Goal: Information Seeking & Learning: Check status

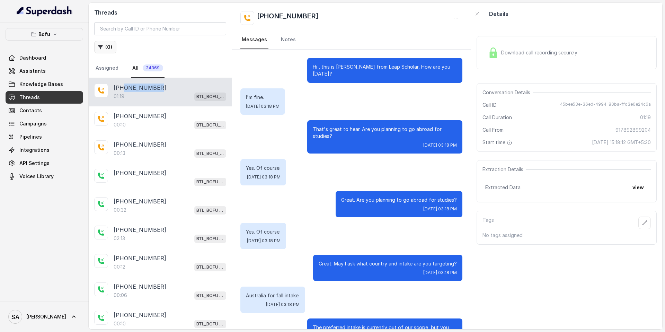
scroll to position [207, 0]
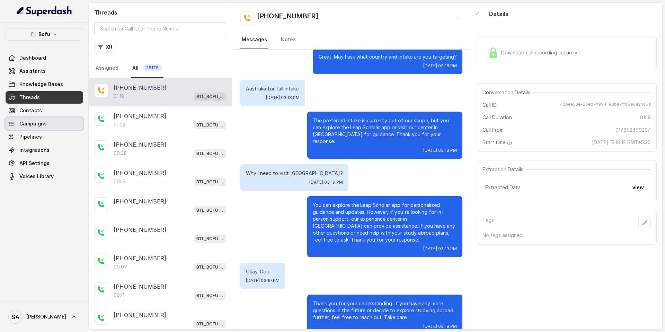
click at [29, 120] on span "Campaigns" at bounding box center [32, 123] width 27 height 7
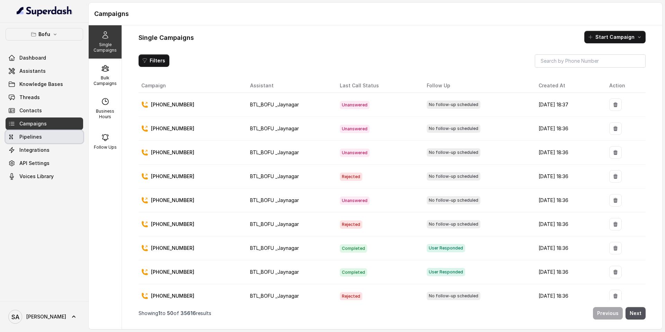
click at [26, 134] on span "Pipelines" at bounding box center [30, 136] width 23 height 7
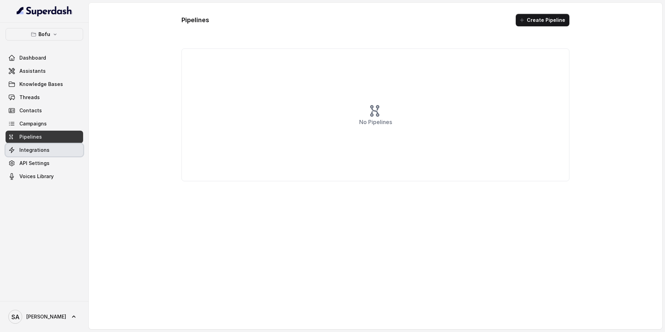
click at [26, 149] on span "Integrations" at bounding box center [34, 150] width 30 height 7
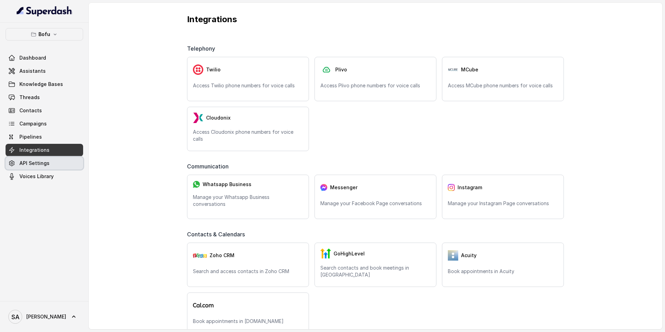
click at [26, 163] on span "API Settings" at bounding box center [34, 163] width 30 height 7
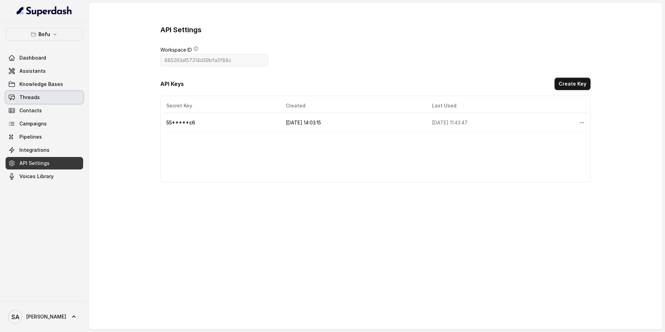
click at [29, 98] on span "Threads" at bounding box center [29, 97] width 20 height 7
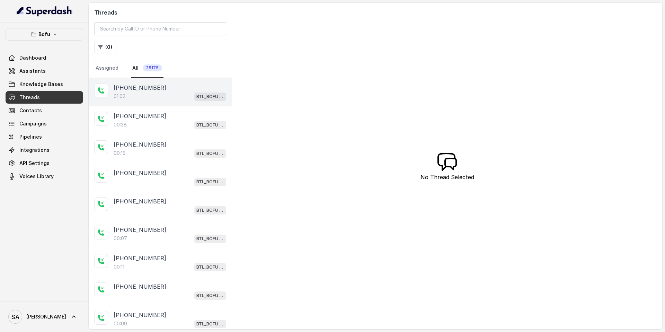
click at [142, 93] on div "01:02 BTL_BOFU _Jaynagar" at bounding box center [170, 96] width 113 height 9
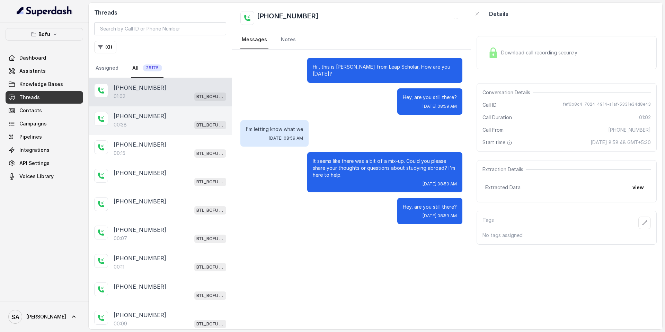
click at [137, 122] on div "00:38 BTL_BOFU _Jaynagar" at bounding box center [170, 124] width 113 height 9
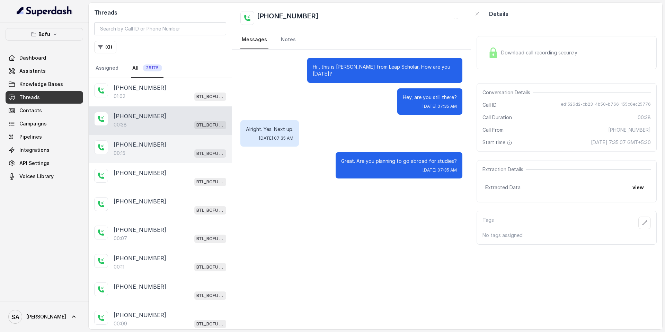
click at [139, 146] on p "[PHONE_NUMBER]" at bounding box center [140, 144] width 53 height 8
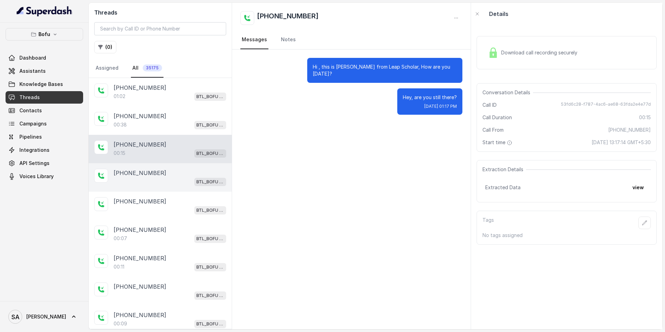
click at [140, 176] on p "[PHONE_NUMBER]" at bounding box center [140, 173] width 53 height 8
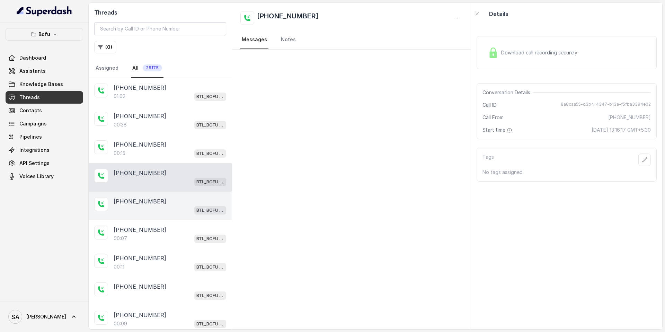
click at [135, 205] on div "BTL_BOFU _Jaynagar" at bounding box center [170, 209] width 113 height 9
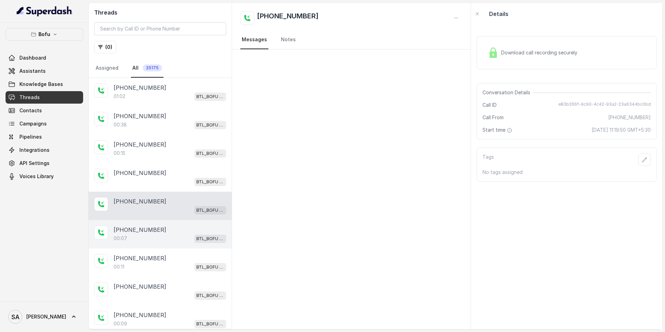
click at [133, 229] on p "[PHONE_NUMBER]" at bounding box center [140, 229] width 53 height 8
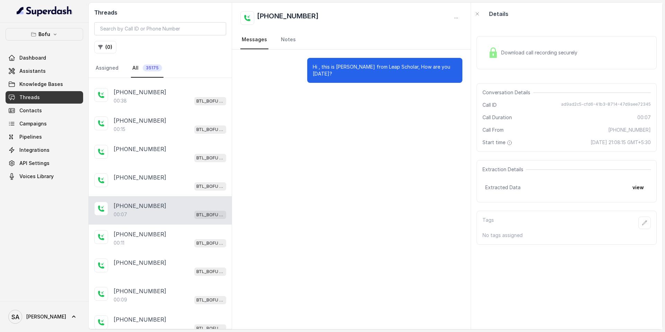
scroll to position [33, 0]
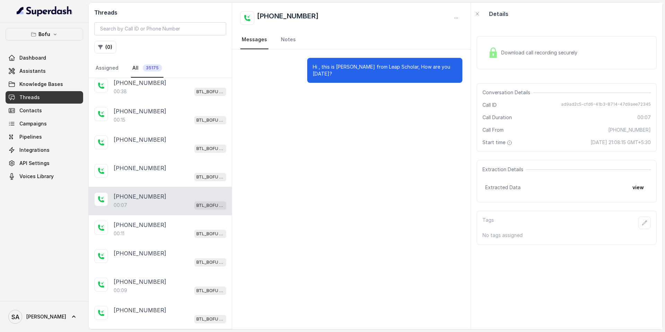
click at [133, 229] on div "00:11 BTL_BOFU _Jaynagar" at bounding box center [170, 233] width 113 height 9
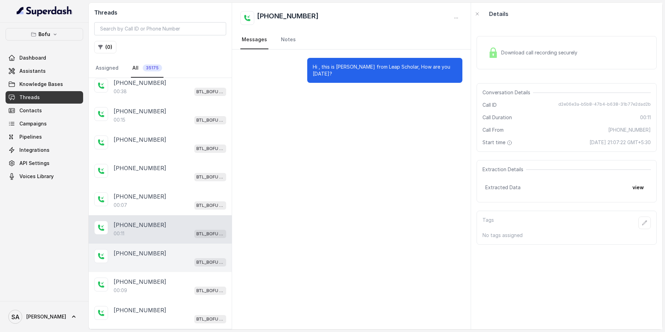
click at [133, 255] on p "[PHONE_NUMBER]" at bounding box center [140, 253] width 53 height 8
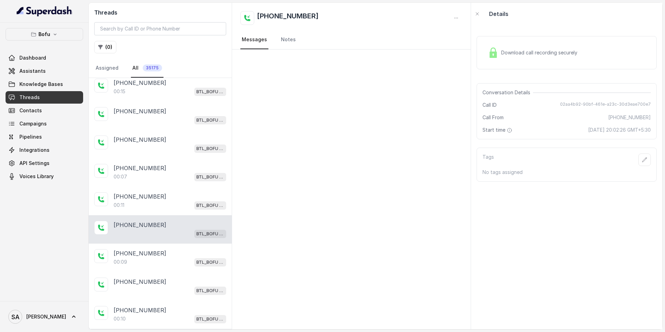
scroll to position [82, 0]
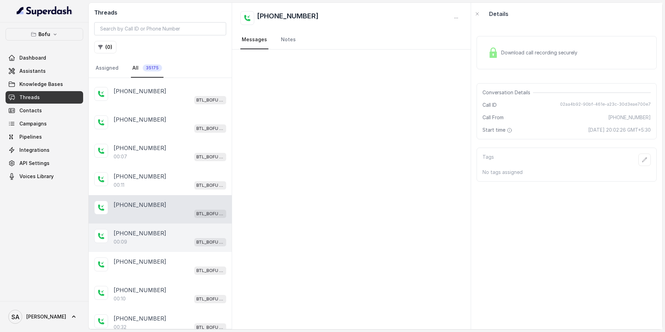
click at [137, 239] on div "00:09 BTL_BOFU _Jaynagar" at bounding box center [170, 241] width 113 height 9
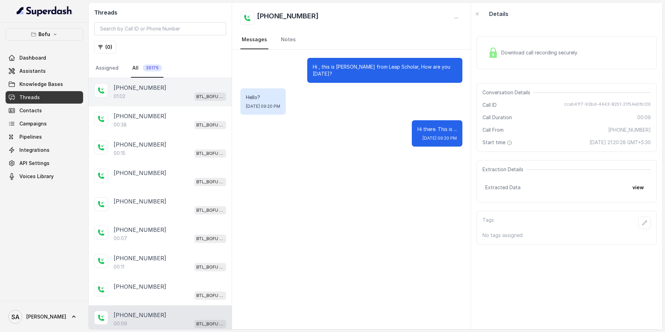
click at [140, 94] on div "01:02 BTL_BOFU _Jaynagar" at bounding box center [170, 96] width 113 height 9
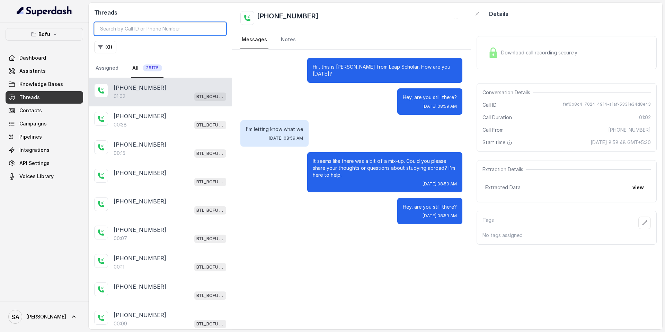
click at [125, 33] on input "search" at bounding box center [160, 28] width 132 height 13
paste input "6387859190"
type input "6387859190"
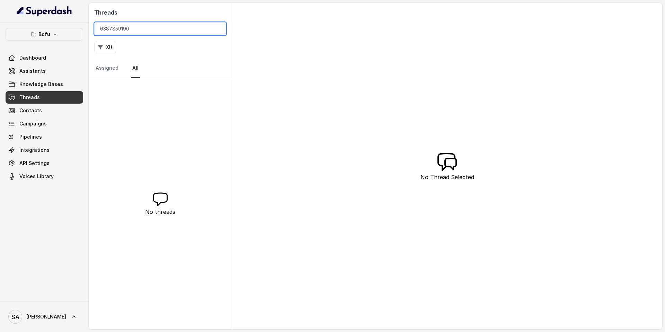
click at [216, 29] on input "6387859190" at bounding box center [160, 28] width 132 height 13
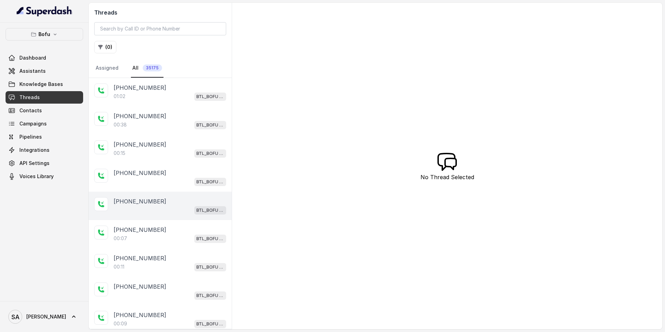
scroll to position [10, 0]
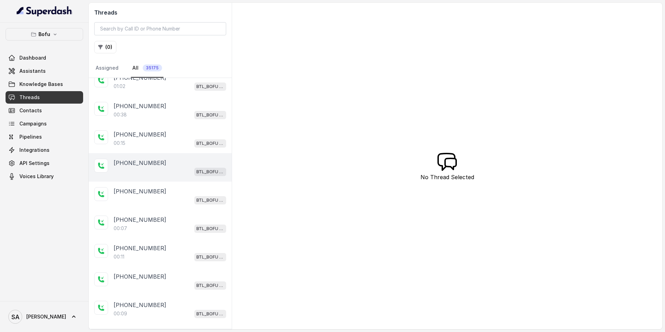
click at [137, 169] on div "BTL_BOFU _Jaynagar" at bounding box center [170, 171] width 113 height 9
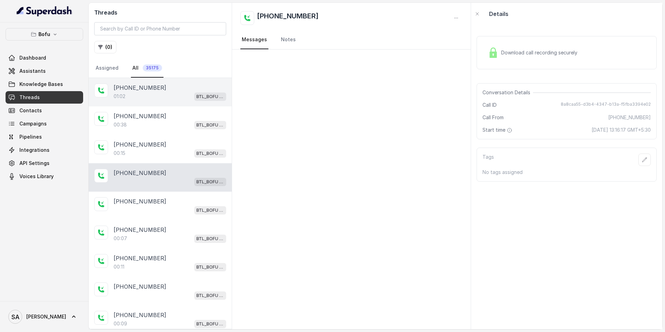
click at [132, 92] on div "01:02 BTL_BOFU _Jaynagar" at bounding box center [170, 96] width 113 height 9
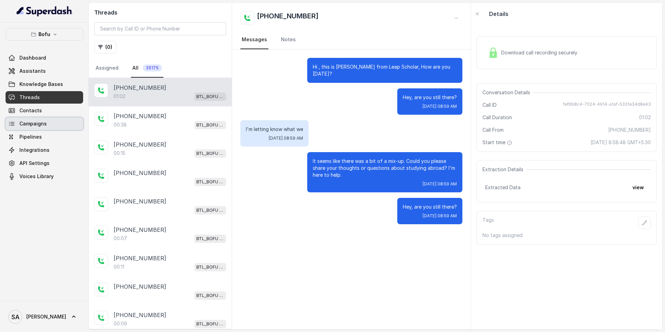
click at [29, 120] on span "Campaigns" at bounding box center [32, 123] width 27 height 7
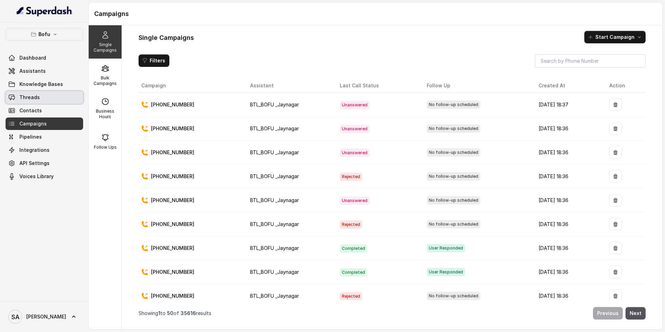
click at [35, 100] on span "Threads" at bounding box center [29, 97] width 20 height 7
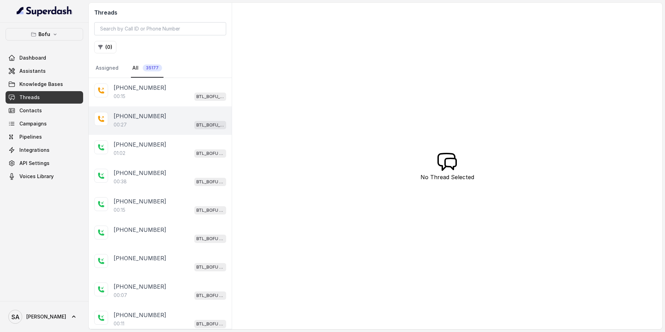
click at [136, 123] on div "00:27 BTL_BOFU_KOLKATA" at bounding box center [170, 124] width 113 height 9
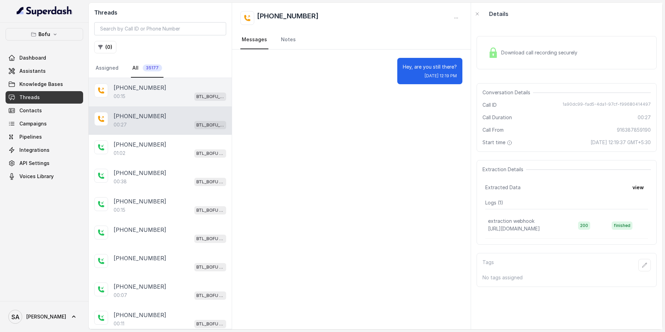
click at [160, 98] on div "00:15 BTL_BOFU_KOLKATA" at bounding box center [170, 96] width 113 height 9
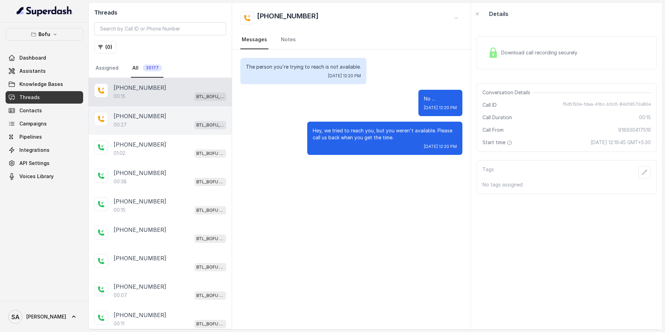
click at [145, 117] on p "[PHONE_NUMBER]" at bounding box center [140, 116] width 53 height 8
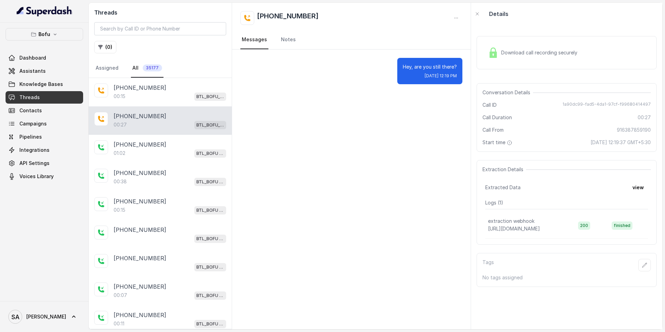
scroll to position [28, 0]
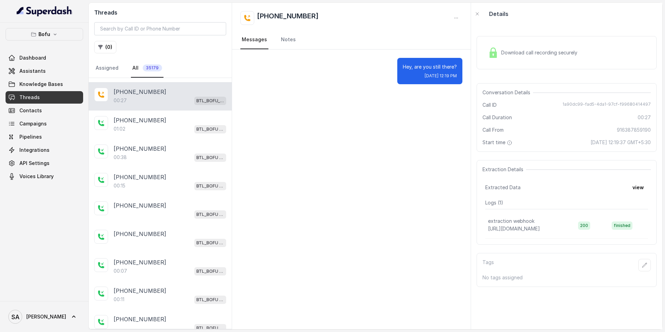
scroll to position [85, 0]
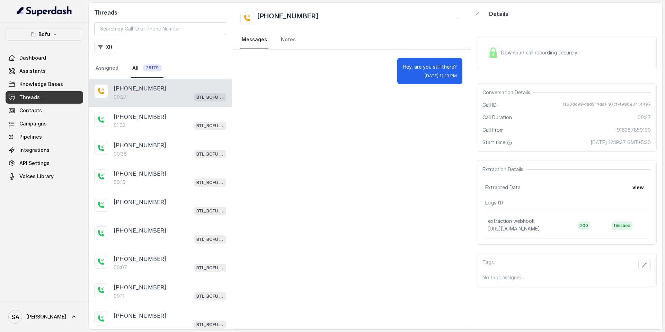
click at [153, 103] on div "[PHONE_NUMBER]:27 BTL_BOFU_KOLKATA" at bounding box center [160, 93] width 143 height 28
click at [141, 121] on div "01:02 BTL_BOFU _Jaynagar" at bounding box center [170, 125] width 113 height 9
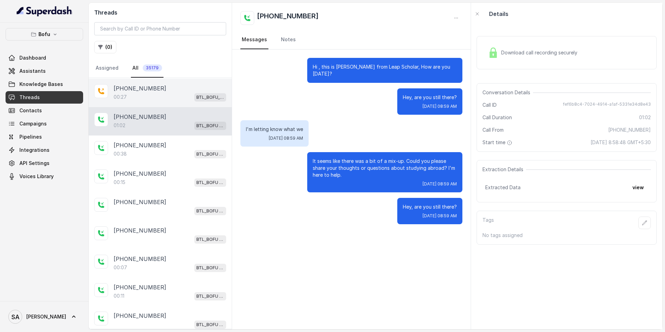
click at [142, 92] on div "00:27 BTL_BOFU_KOLKATA" at bounding box center [170, 96] width 113 height 9
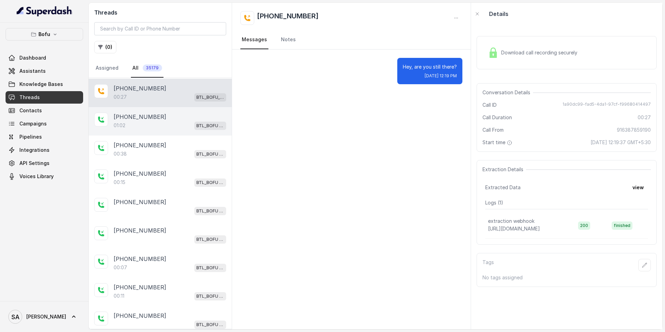
click at [139, 124] on div "01:02 BTL_BOFU _Jaynagar" at bounding box center [170, 125] width 113 height 9
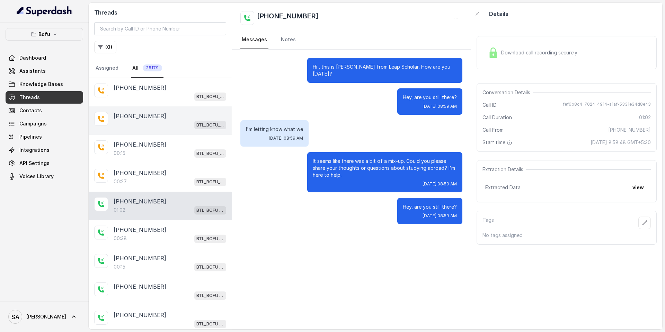
click at [150, 129] on div "+916387859190 BTL_BOFU_KOLKATA" at bounding box center [160, 120] width 143 height 28
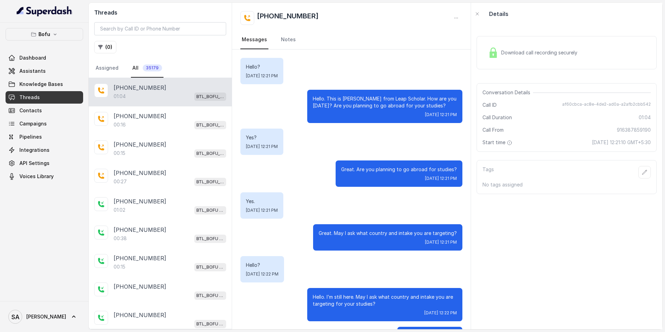
scroll to position [32, 0]
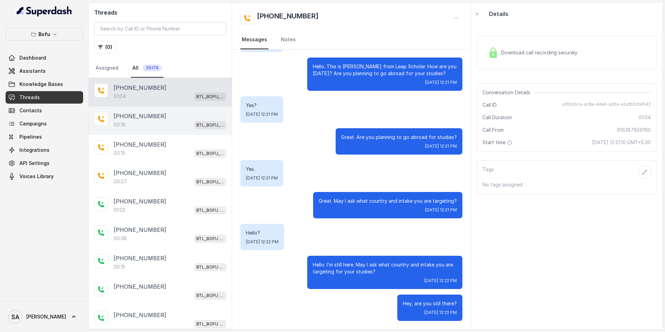
click at [147, 117] on p "[PHONE_NUMBER]" at bounding box center [140, 116] width 53 height 8
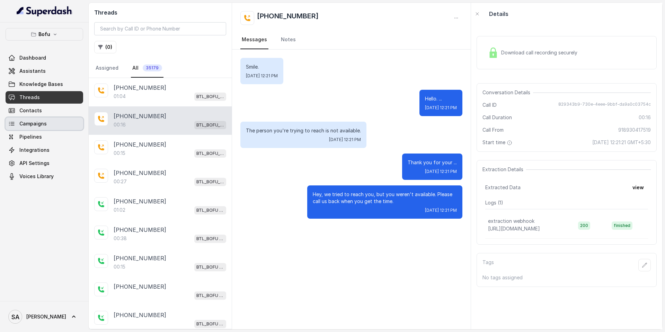
click at [30, 126] on span "Campaigns" at bounding box center [32, 123] width 27 height 7
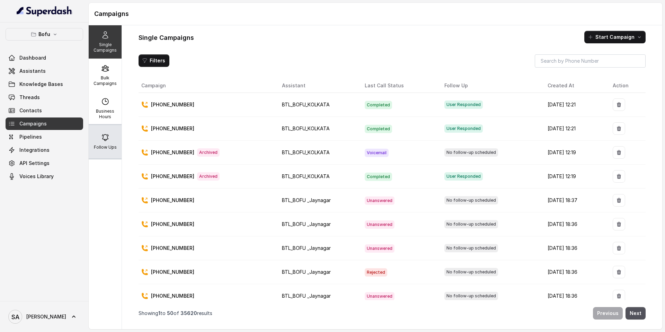
click at [103, 140] on icon at bounding box center [105, 137] width 8 height 8
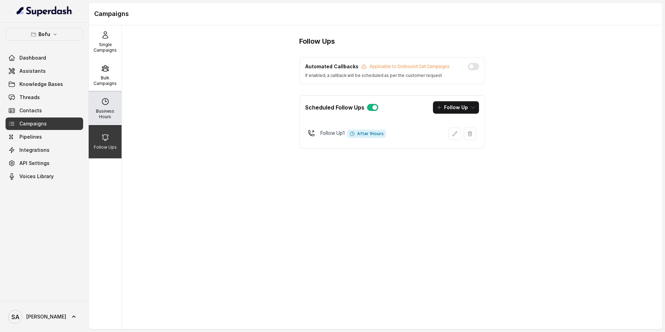
click at [105, 107] on div "Business Hours" at bounding box center [105, 108] width 33 height 33
select select "UTC"
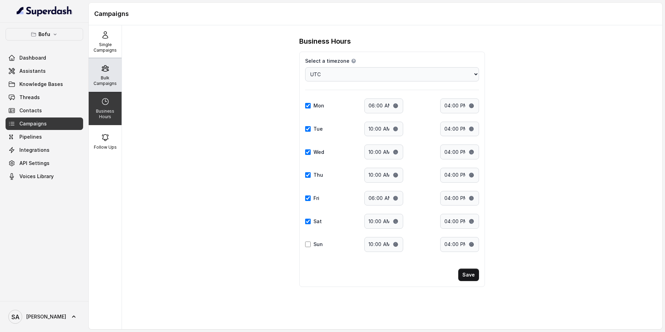
click at [106, 89] on div "Bulk Campaigns" at bounding box center [105, 75] width 33 height 33
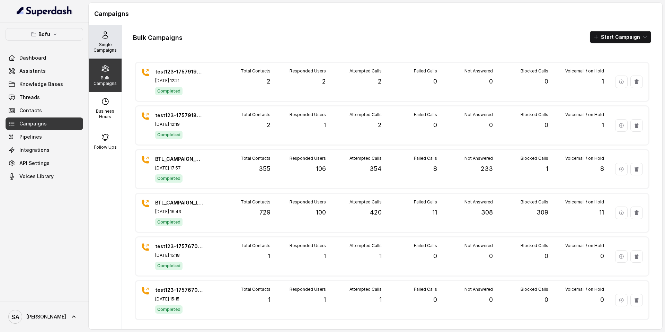
click at [108, 48] on p "Single Campaigns" at bounding box center [104, 47] width 27 height 11
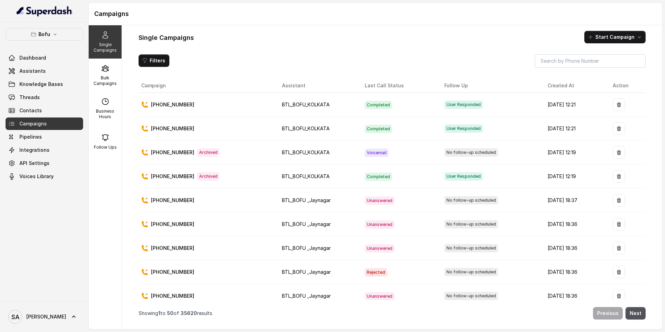
click at [219, 113] on td "[PHONE_NUMBER]" at bounding box center [208, 105] width 138 height 24
drag, startPoint x: 187, startPoint y: 103, endPoint x: 159, endPoint y: 103, distance: 27.7
click at [159, 103] on p "[PHONE_NUMBER]" at bounding box center [172, 104] width 43 height 7
copy p "8930417519"
drag, startPoint x: 462, startPoint y: 104, endPoint x: 429, endPoint y: 104, distance: 32.6
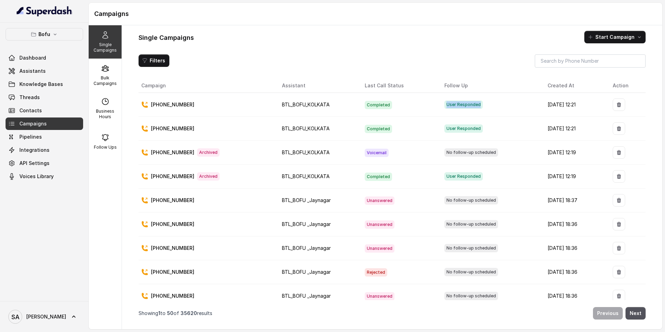
click at [444, 104] on span "User Responded" at bounding box center [463, 104] width 38 height 8
copy span "User Responded"
click at [27, 96] on span "Threads" at bounding box center [29, 97] width 20 height 7
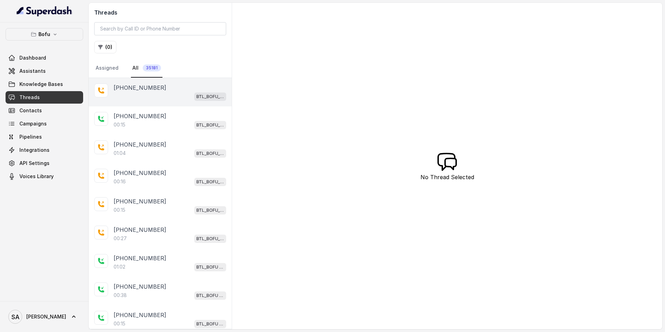
click at [156, 87] on div "[PHONE_NUMBER]" at bounding box center [170, 87] width 113 height 8
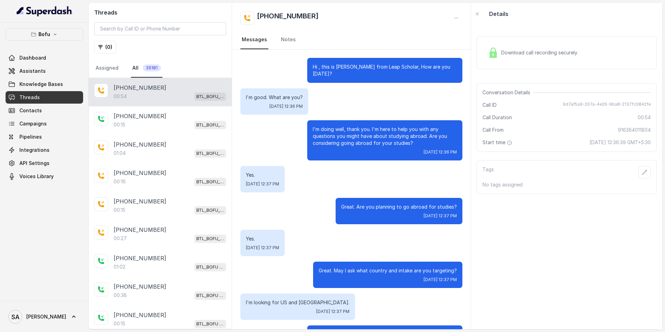
scroll to position [108, 0]
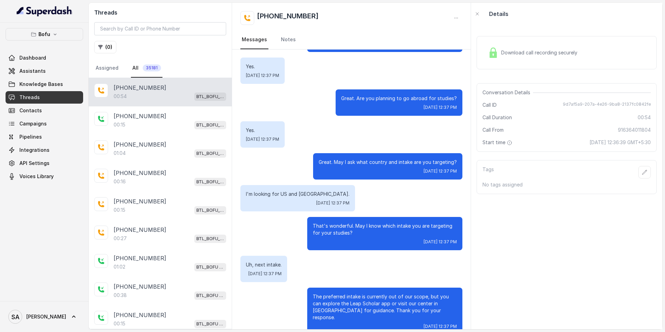
click at [333, 269] on div "Uh, next intake. Mon, Sep 15, 2025, 12:37 PM" at bounding box center [351, 269] width 222 height 26
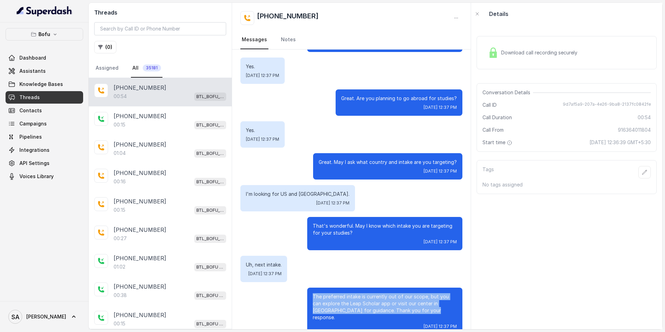
drag, startPoint x: 405, startPoint y: 306, endPoint x: 313, endPoint y: 288, distance: 93.2
click at [313, 293] on p "The preferred intake is currently out of our scope, but you can explore the Lea…" at bounding box center [385, 307] width 144 height 28
copy p "The preferred intake is currently out of our scope, but you can explore the Lea…"
click at [34, 128] on link "Campaigns" at bounding box center [45, 123] width 78 height 12
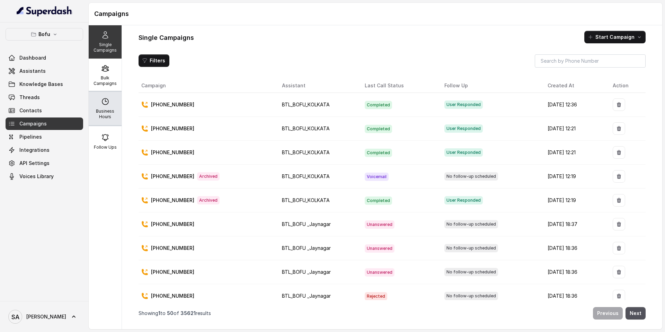
click at [107, 104] on icon at bounding box center [105, 101] width 8 height 8
select select "UTC"
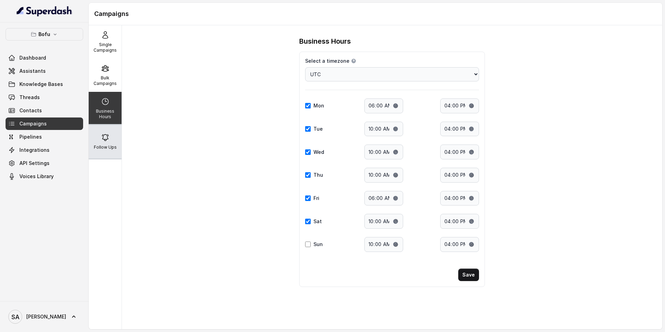
click at [103, 134] on icon at bounding box center [105, 137] width 8 height 8
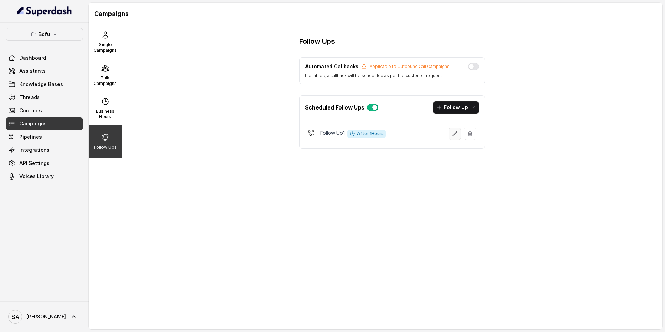
click at [453, 132] on icon "button" at bounding box center [455, 134] width 6 height 6
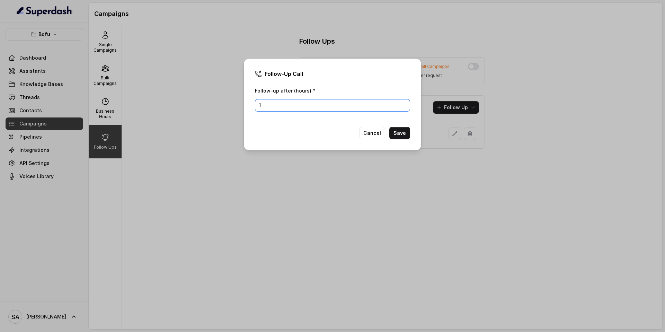
click at [269, 103] on input "1" at bounding box center [332, 105] width 155 height 12
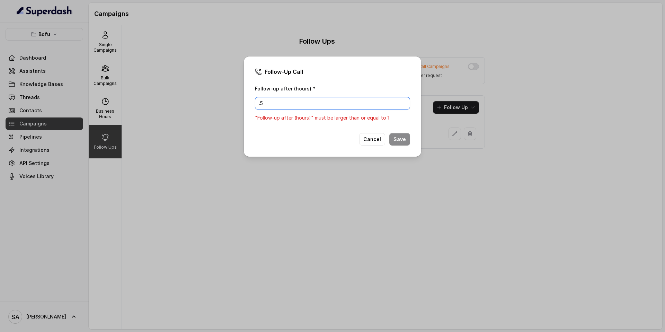
type input "."
type input "1"
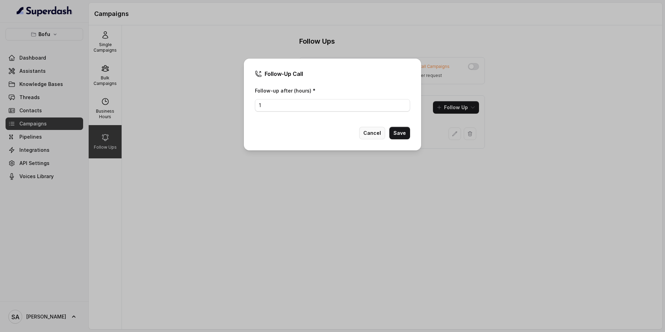
click at [376, 133] on button "Cancel" at bounding box center [372, 133] width 26 height 12
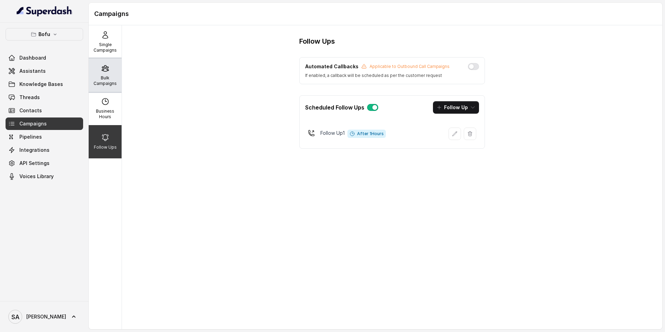
click at [104, 71] on icon at bounding box center [105, 68] width 7 height 6
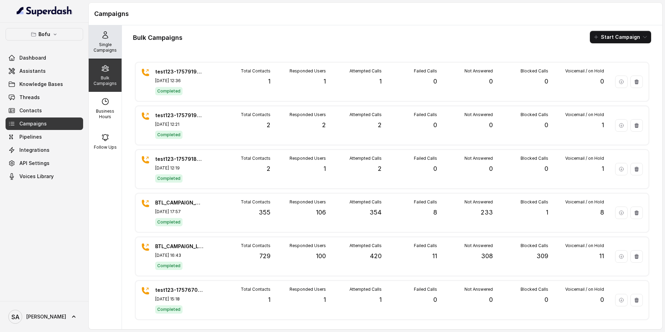
click at [99, 47] on p "Single Campaigns" at bounding box center [104, 47] width 27 height 11
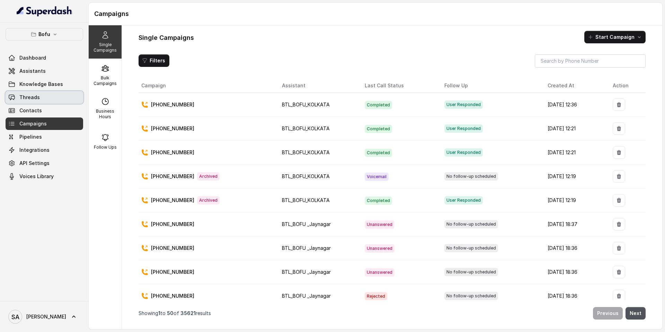
click at [37, 97] on span "Threads" at bounding box center [29, 97] width 20 height 7
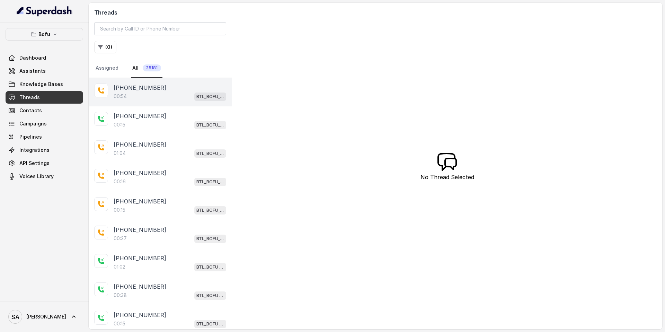
click at [125, 91] on p "[PHONE_NUMBER]" at bounding box center [140, 87] width 53 height 8
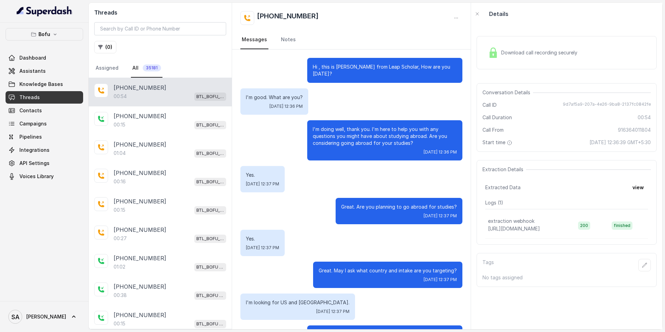
scroll to position [108, 0]
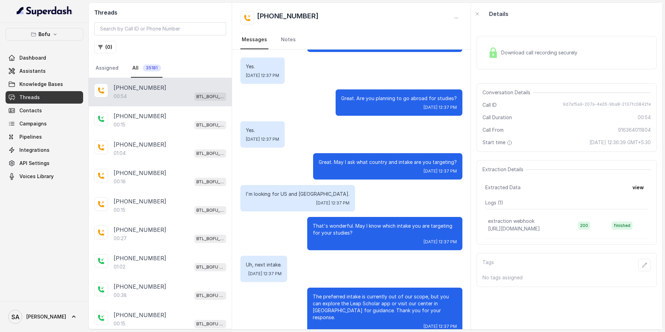
click at [511, 54] on span "Download call recording securely" at bounding box center [540, 52] width 79 height 7
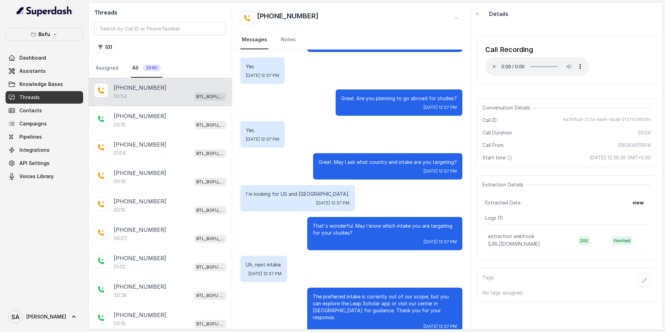
click at [347, 59] on div "Yes. Mon, Sep 15, 2025, 12:37 PM" at bounding box center [351, 70] width 222 height 26
drag, startPoint x: 156, startPoint y: 88, endPoint x: 123, endPoint y: 87, distance: 33.3
click at [123, 87] on div "[PHONE_NUMBER]" at bounding box center [170, 87] width 113 height 8
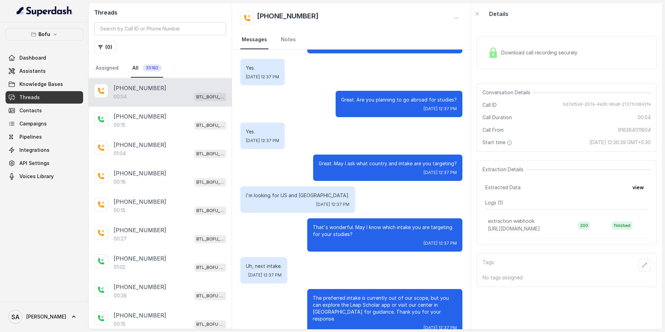
scroll to position [108, 0]
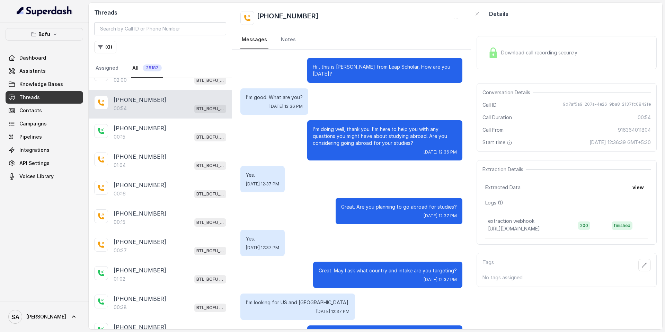
scroll to position [108, 0]
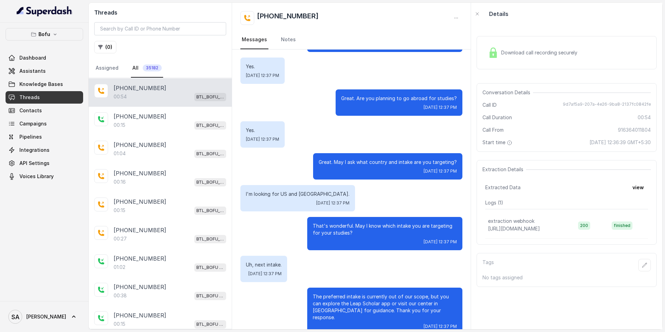
click at [149, 95] on div "00:54 BTL_BOFU_KOLKATA" at bounding box center [170, 96] width 113 height 9
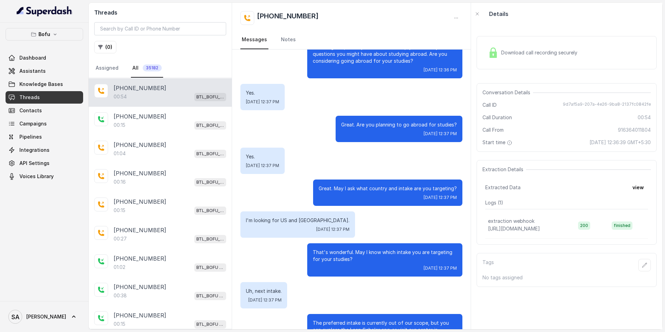
scroll to position [108, 0]
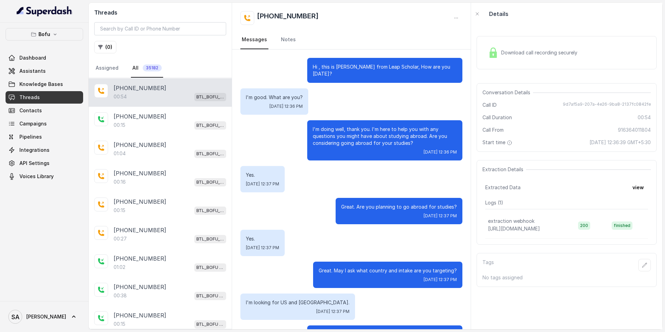
scroll to position [108, 0]
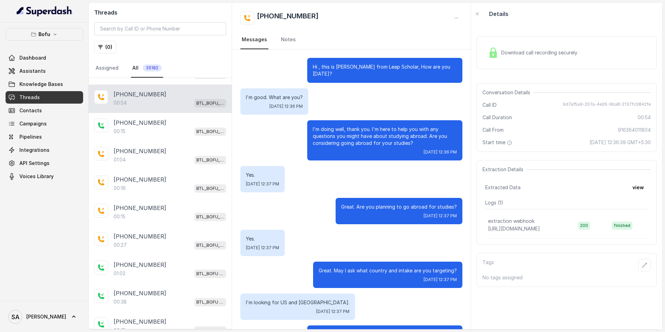
scroll to position [108, 0]
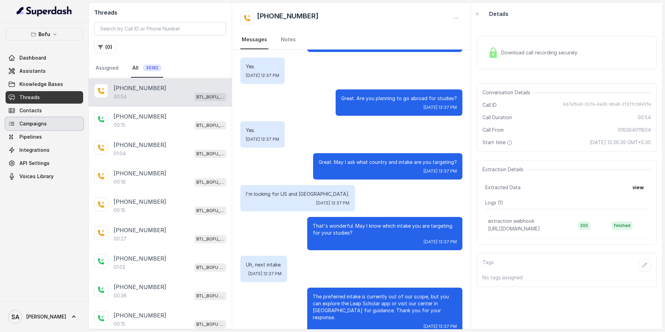
click at [41, 124] on span "Campaigns" at bounding box center [32, 123] width 27 height 7
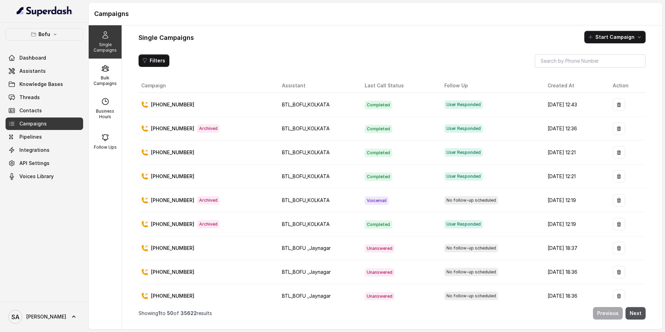
click at [373, 103] on span "Completed" at bounding box center [378, 105] width 27 height 8
click at [301, 106] on span "BTL_BOFU_KOLKATA" at bounding box center [306, 104] width 48 height 6
click at [174, 104] on p "[PHONE_NUMBER]" at bounding box center [172, 104] width 43 height 7
click at [31, 95] on span "Threads" at bounding box center [29, 97] width 20 height 7
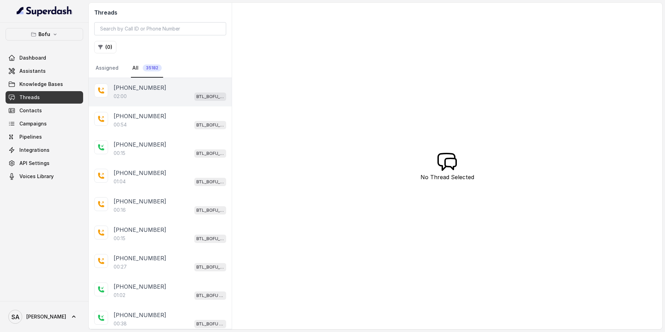
click at [147, 90] on p "[PHONE_NUMBER]" at bounding box center [140, 87] width 53 height 8
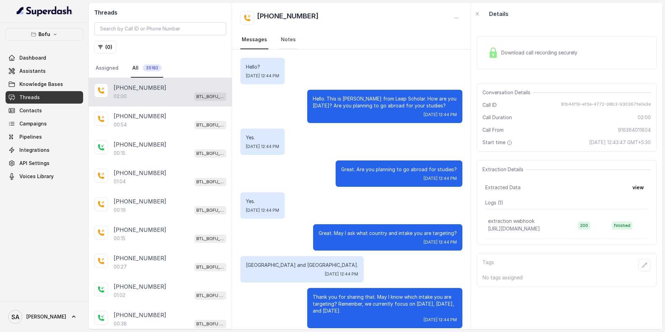
click at [289, 38] on link "Notes" at bounding box center [288, 39] width 18 height 19
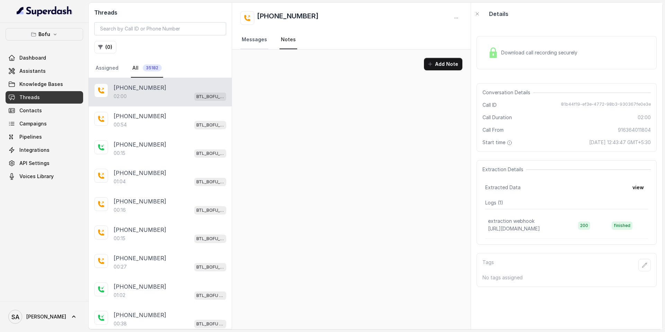
click at [256, 38] on link "Messages" at bounding box center [254, 39] width 28 height 19
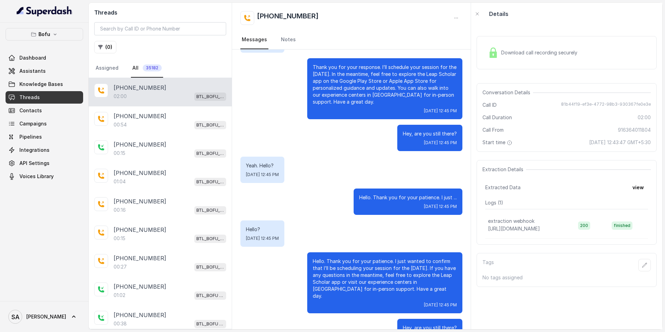
scroll to position [409, 0]
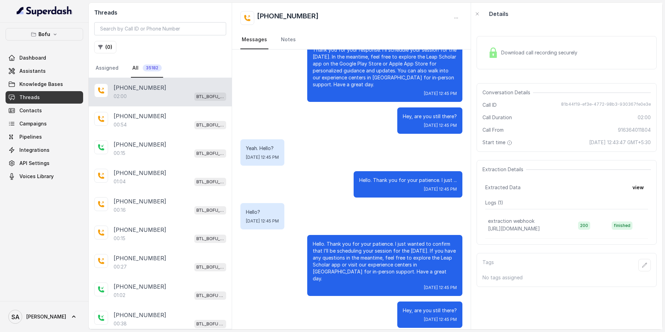
click at [157, 87] on div "[PHONE_NUMBER]" at bounding box center [170, 87] width 113 height 8
drag, startPoint x: 157, startPoint y: 87, endPoint x: 125, endPoint y: 87, distance: 31.5
click at [125, 87] on div "[PHONE_NUMBER]" at bounding box center [170, 87] width 113 height 8
